Goal: Check status

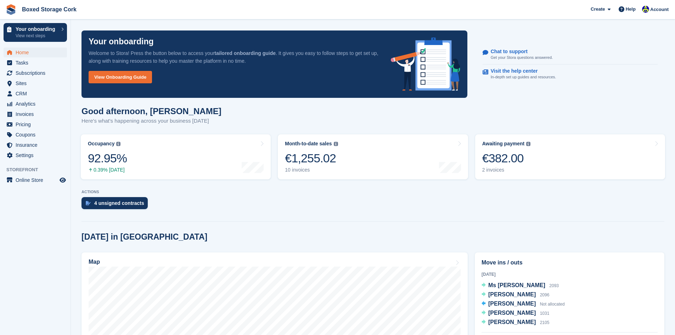
scroll to position [71, 0]
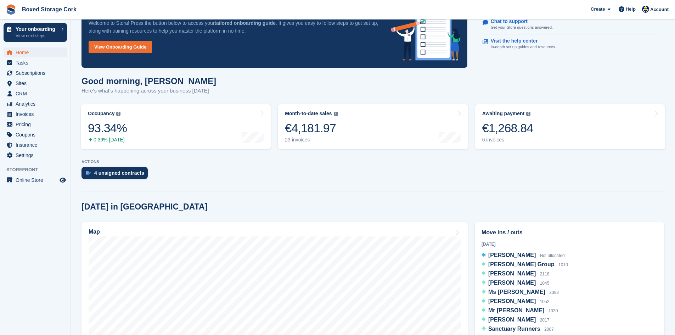
scroll to position [71, 0]
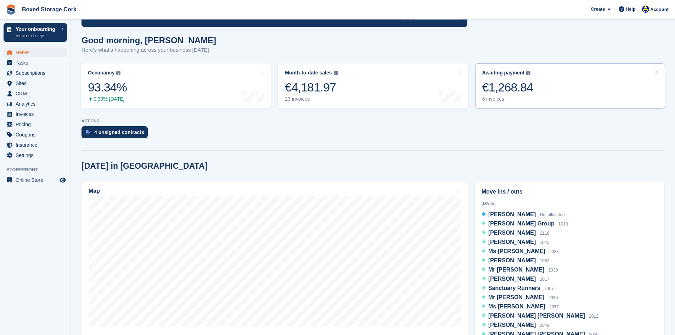
click at [514, 86] on div "€1,268.84" at bounding box center [507, 87] width 51 height 15
